Goal: Task Accomplishment & Management: Manage account settings

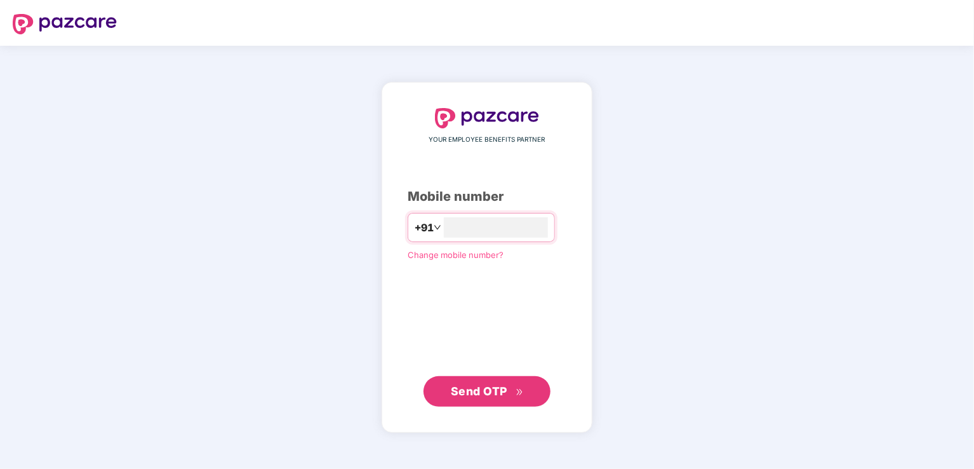
type input "**********"
click at [462, 390] on span "Send OTP" at bounding box center [479, 390] width 57 height 13
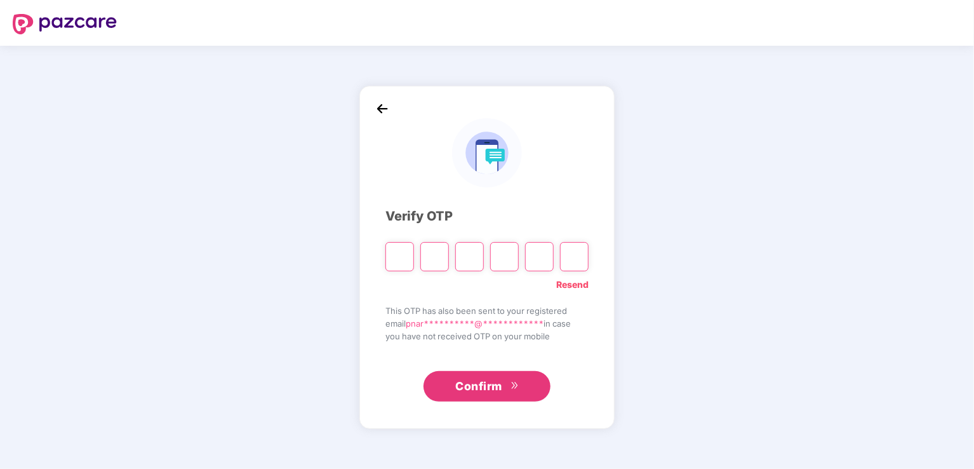
type input "*"
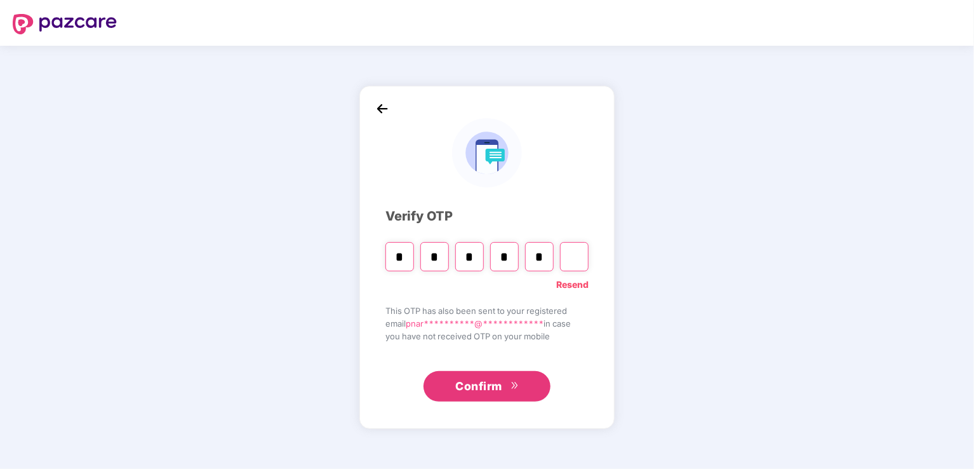
type input "*"
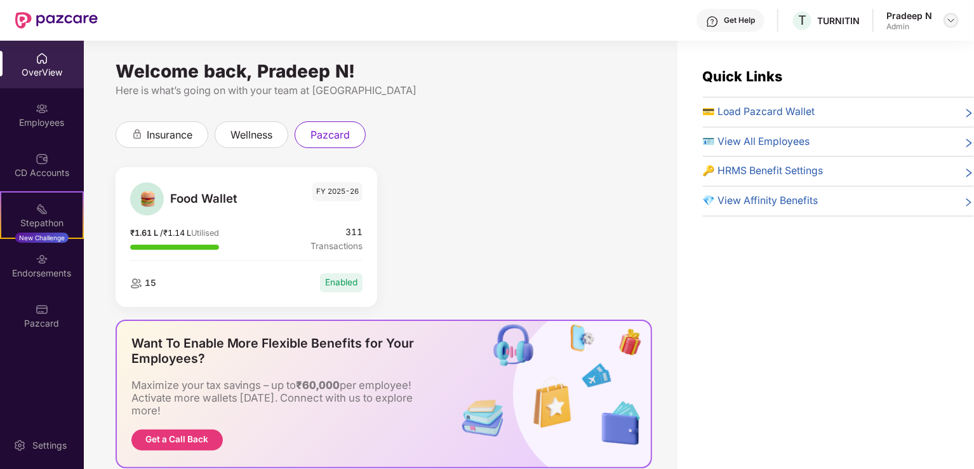
click at [949, 23] on img at bounding box center [951, 20] width 10 height 10
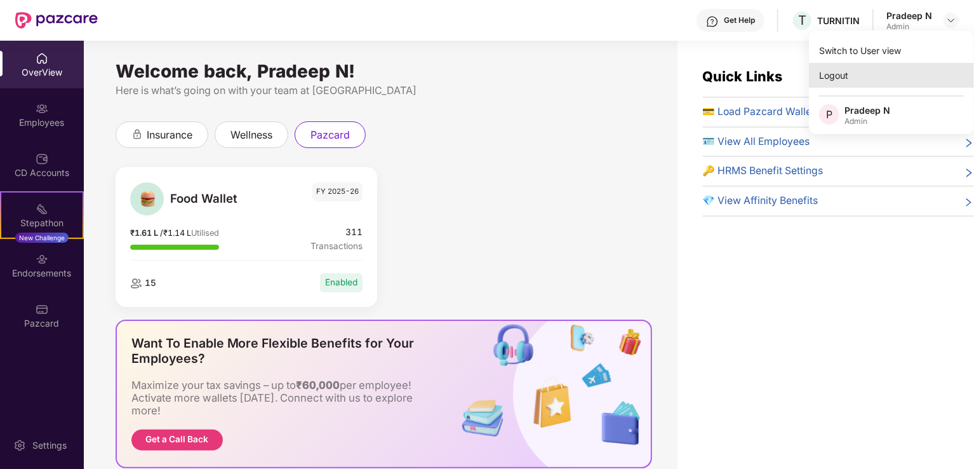
click at [825, 73] on div "Logout" at bounding box center [891, 75] width 165 height 25
